Goal: Information Seeking & Learning: Learn about a topic

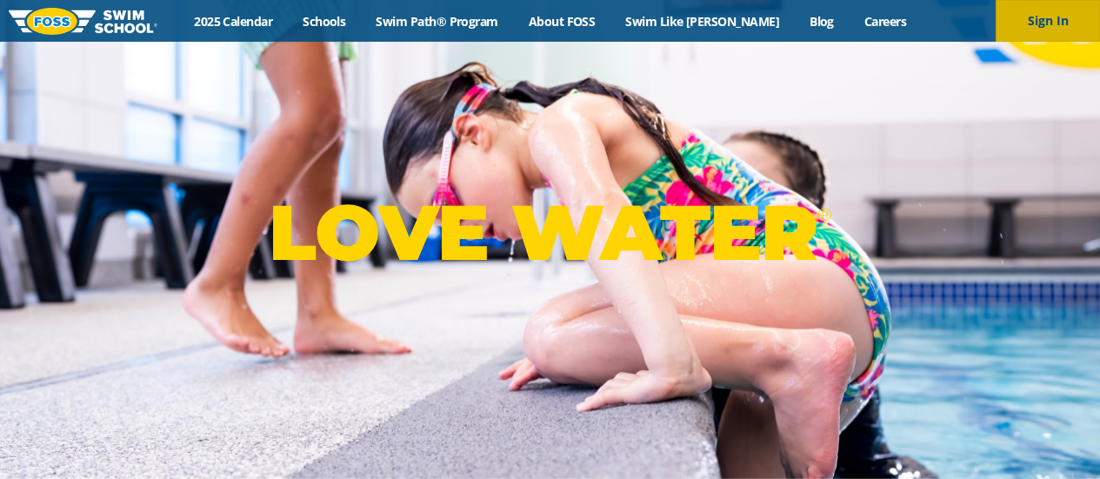
click at [1053, 15] on button "Sign In" at bounding box center [1048, 21] width 104 height 42
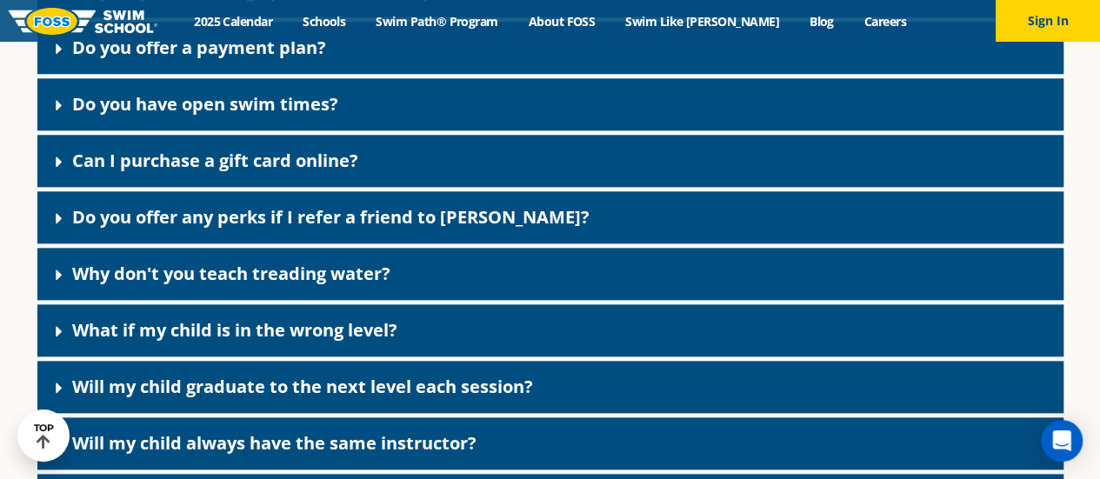
scroll to position [859, 0]
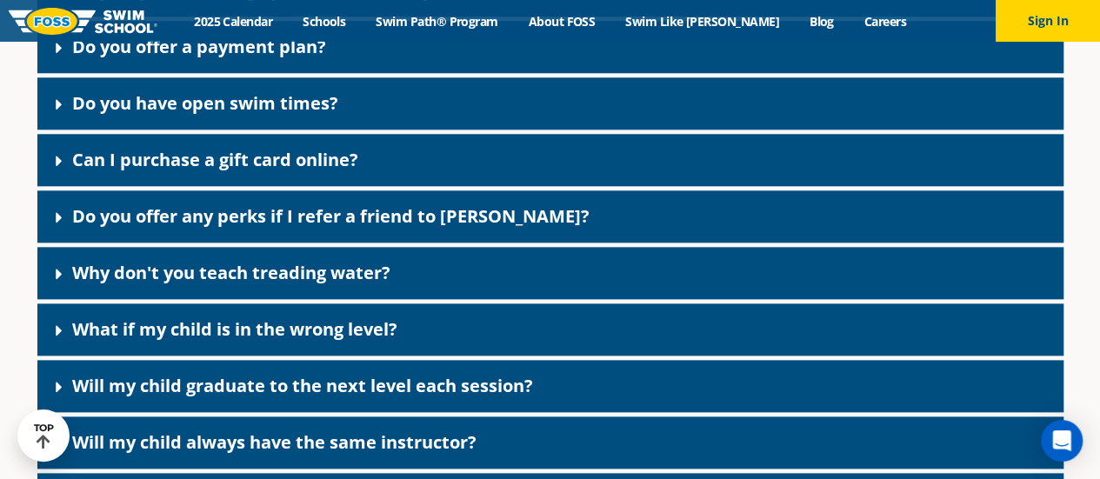
click at [219, 103] on link "Do you have open swim times?" at bounding box center [205, 102] width 266 height 23
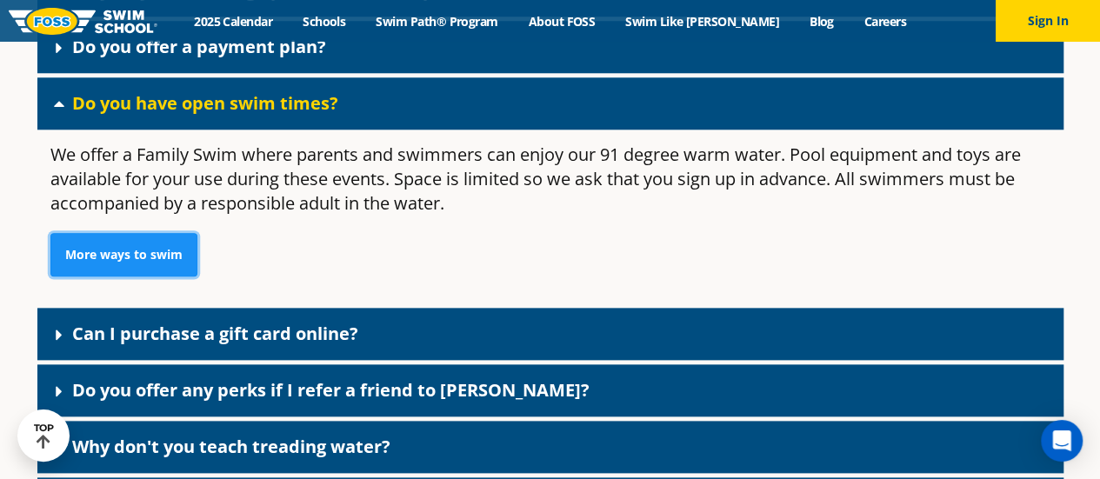
click at [165, 246] on link "More ways to swim" at bounding box center [123, 254] width 147 height 43
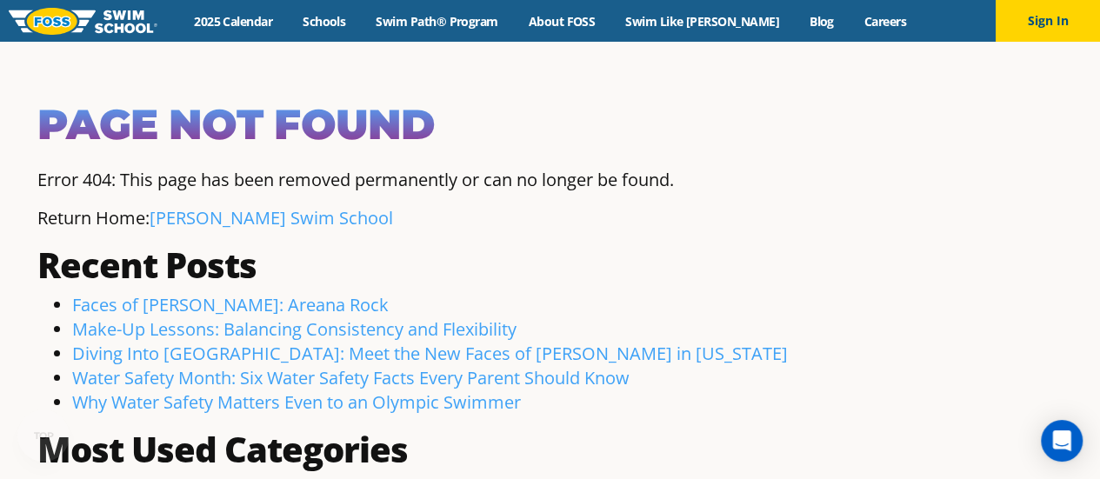
scroll to position [3, 0]
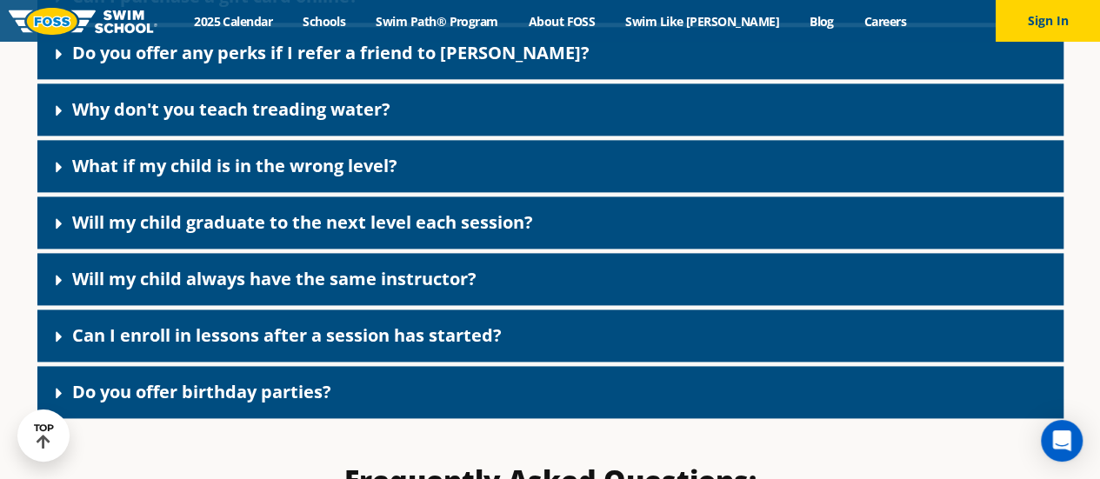
scroll to position [1024, 0]
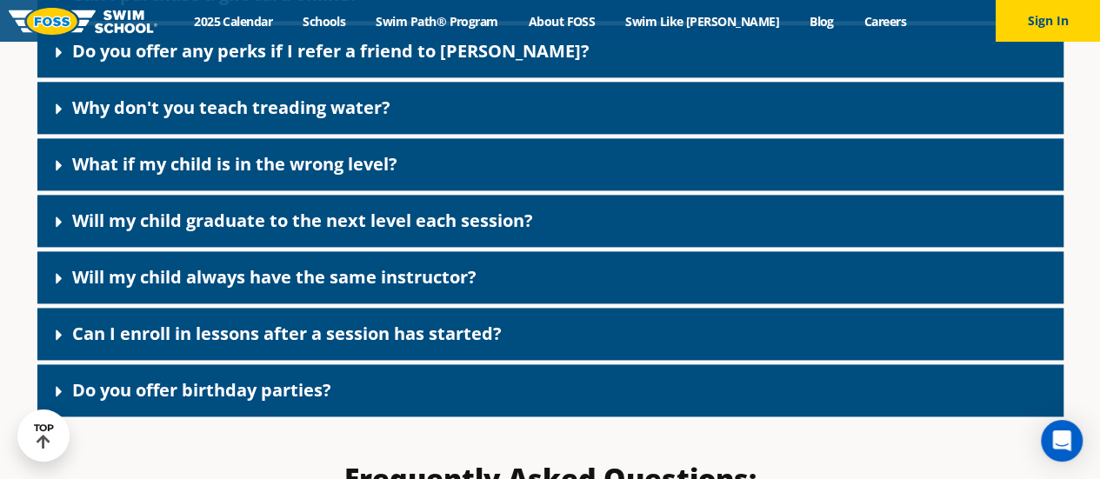
click at [414, 271] on link "Will my child always have the same instructor?" at bounding box center [274, 276] width 404 height 23
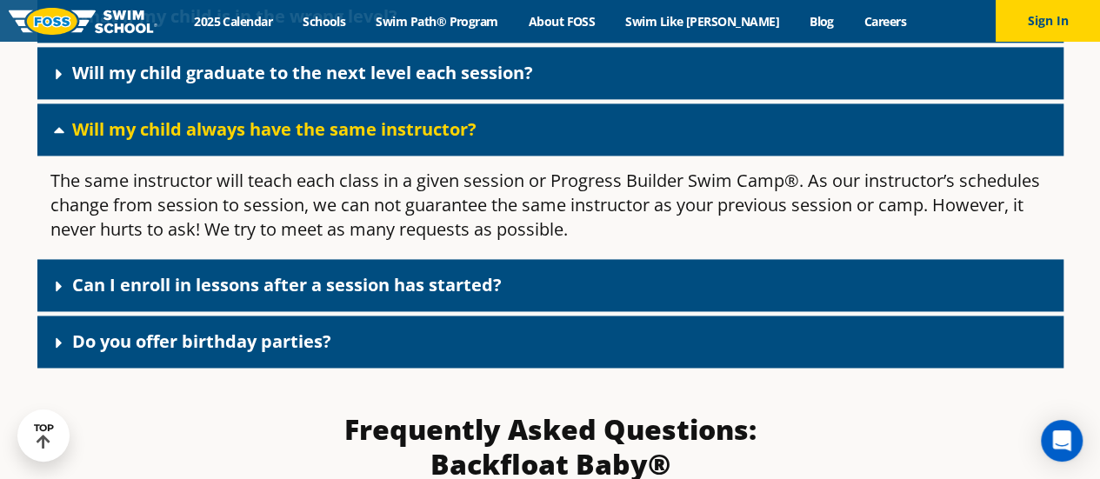
scroll to position [1175, 0]
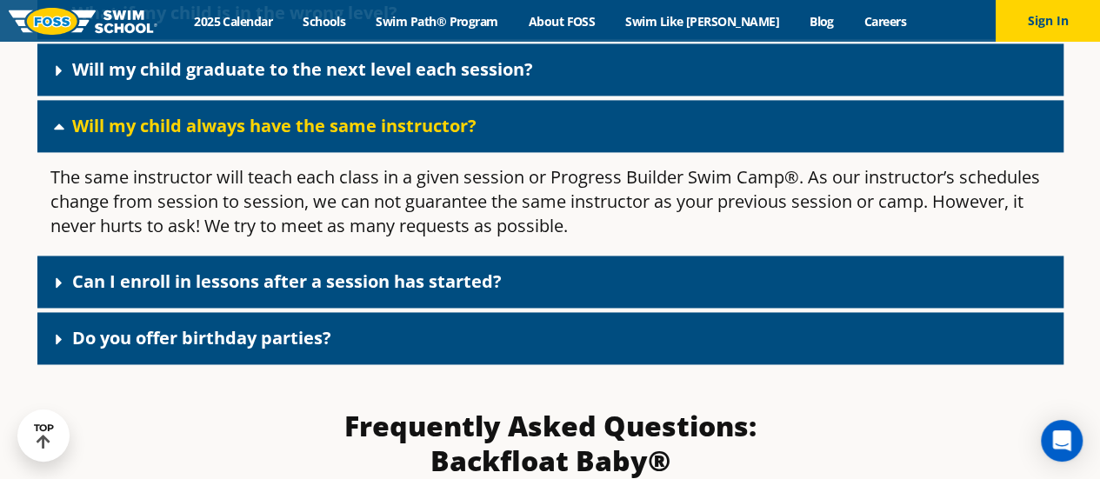
click at [426, 290] on link "Can I enroll in lessons after a session has started?" at bounding box center [287, 281] width 430 height 23
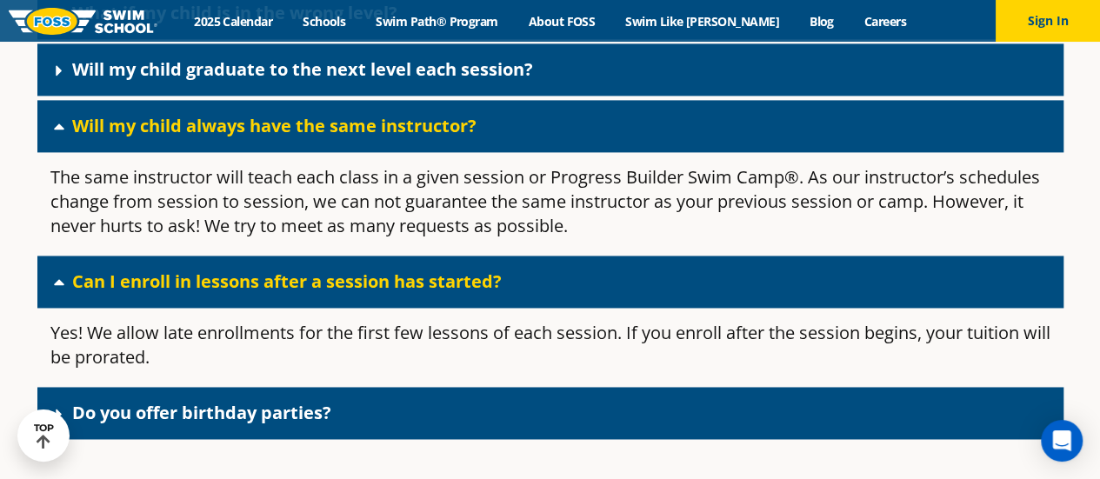
click at [501, 415] on div "Do you offer birthday parties?" at bounding box center [550, 413] width 1026 height 52
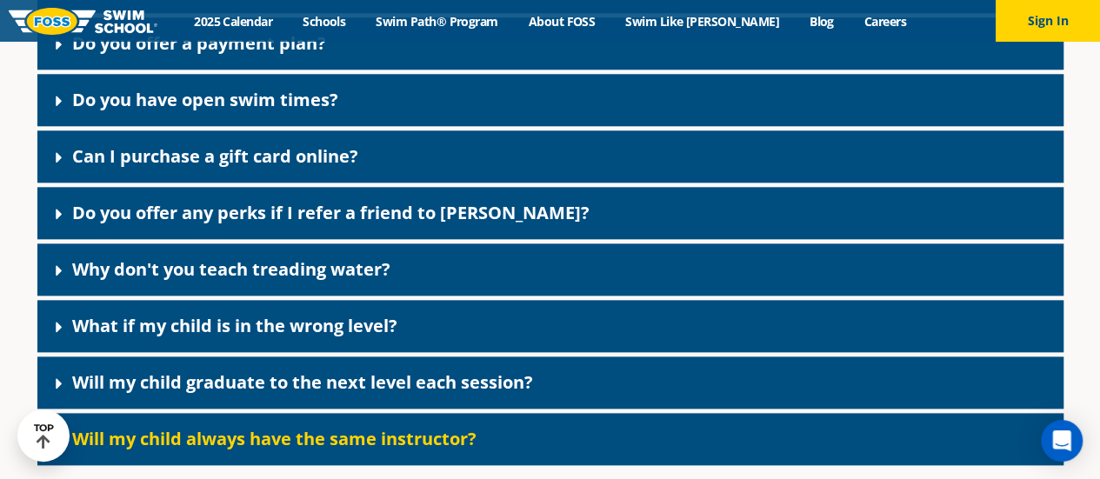
scroll to position [863, 0]
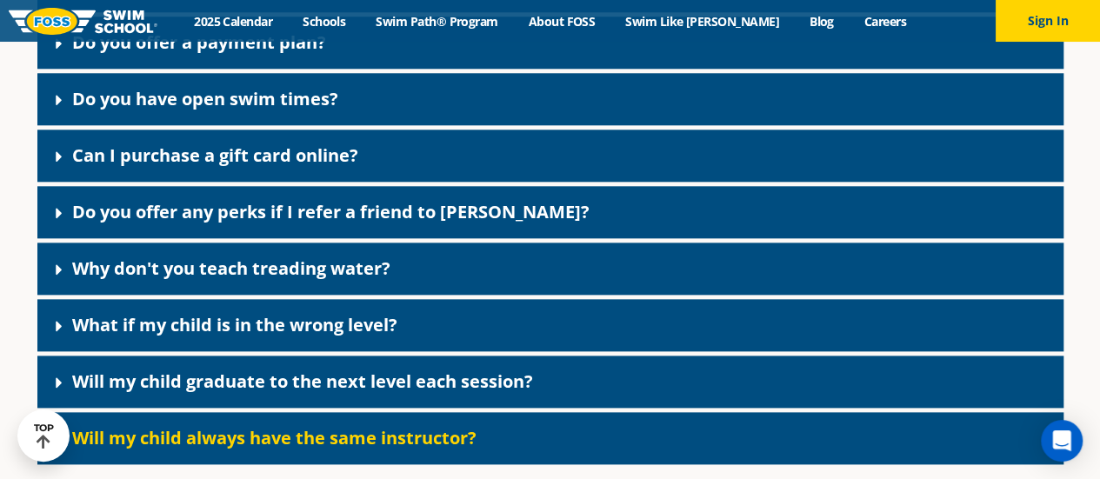
click at [424, 218] on link "Do you offer any perks if I refer a friend to FOSS?" at bounding box center [330, 211] width 517 height 23
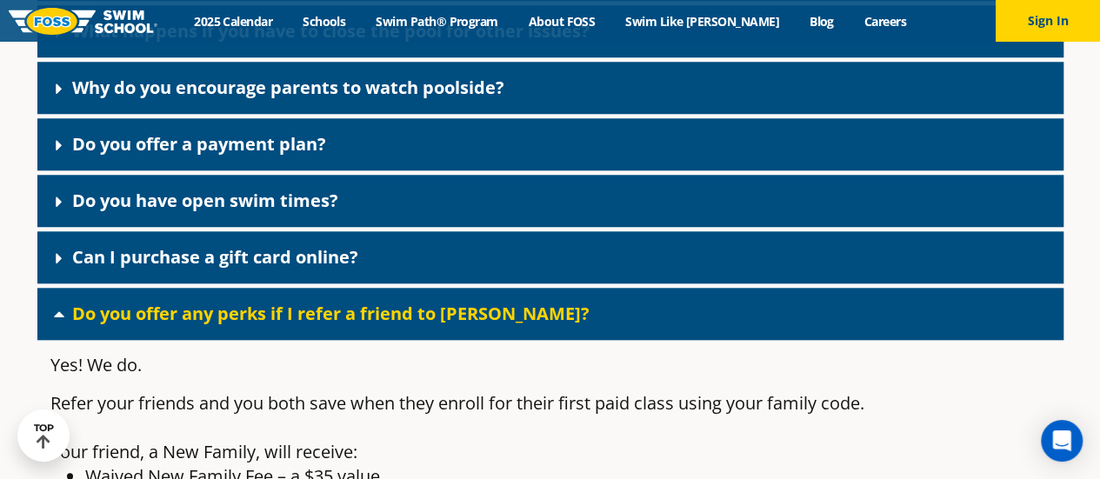
scroll to position [761, 0]
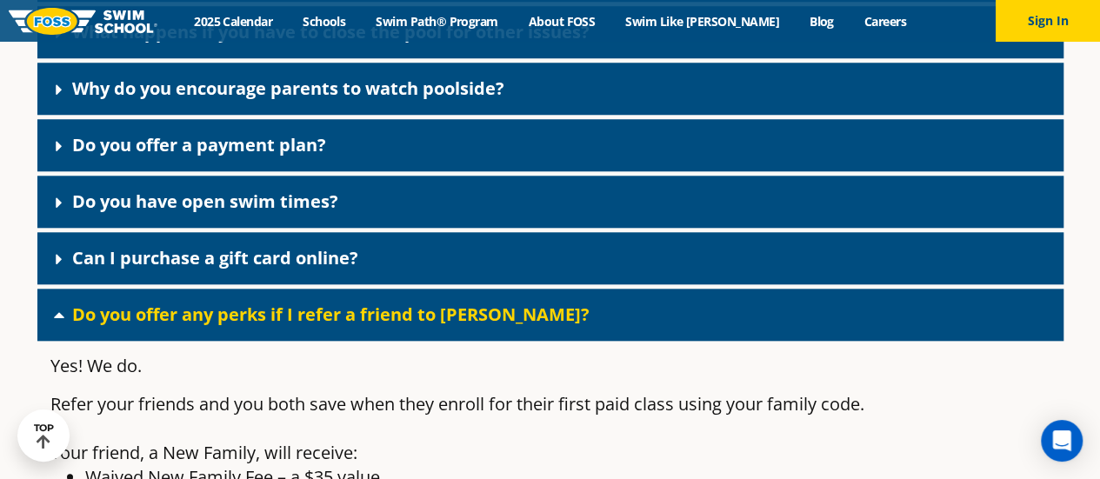
click at [325, 202] on link "Do you have open swim times?" at bounding box center [205, 201] width 266 height 23
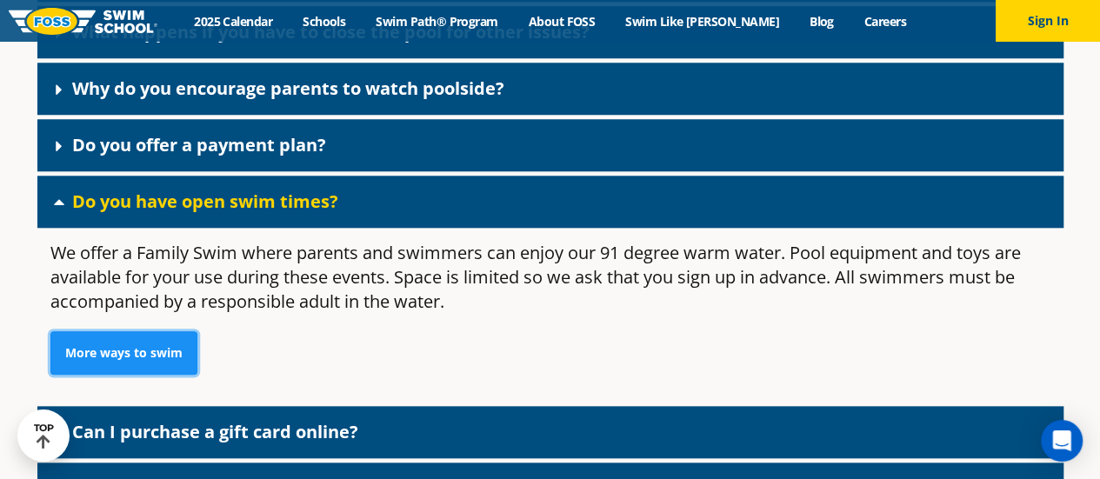
click at [176, 351] on link "More ways to swim" at bounding box center [123, 352] width 147 height 43
